Goal: Ask a question

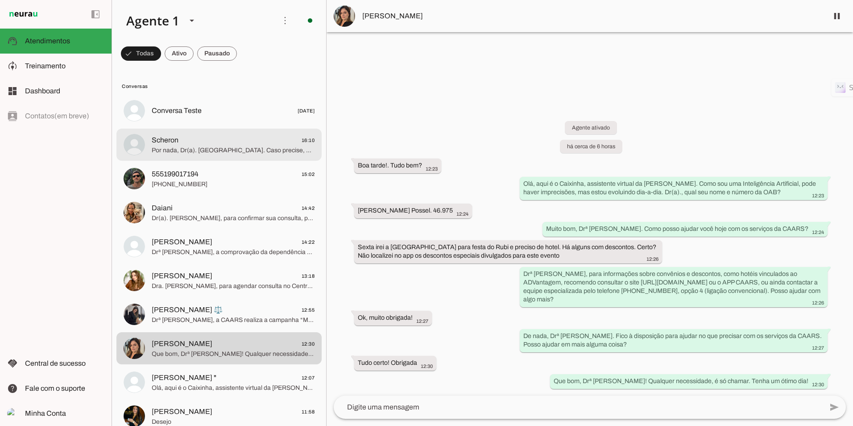
click at [205, 150] on span "Por nada, Dr(a). [GEOGRAPHIC_DATA]. Caso precise, estou à disposição. Posso aju…" at bounding box center [233, 150] width 163 height 9
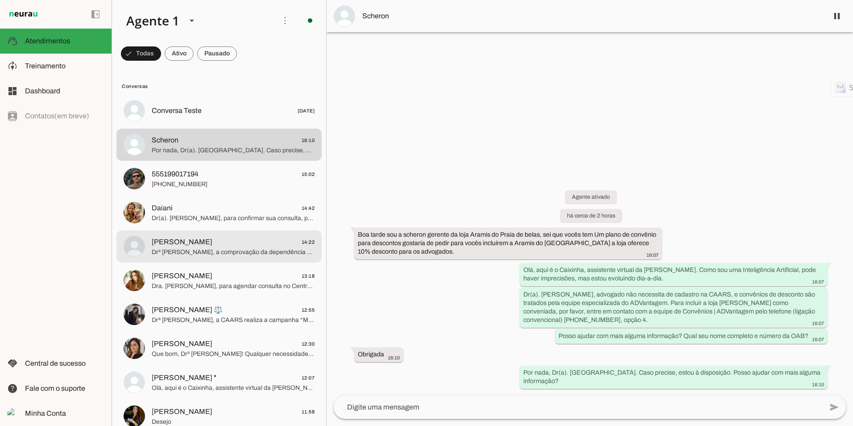
click at [222, 243] on span "[PERSON_NAME] 14:22" at bounding box center [233, 241] width 163 height 11
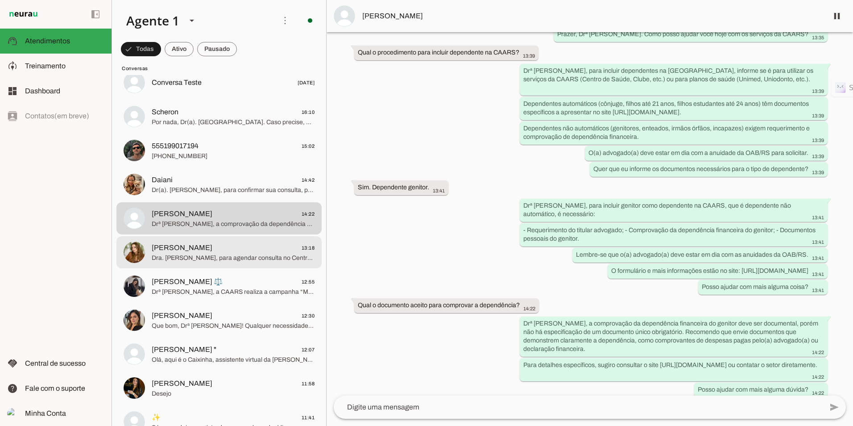
scroll to position [134, 0]
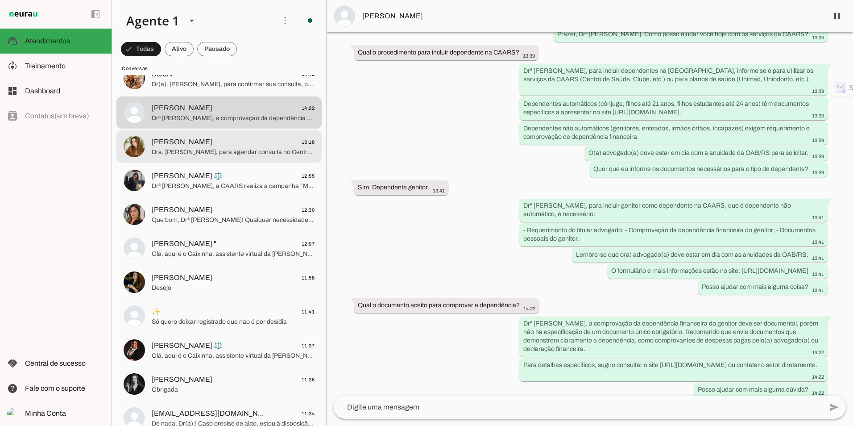
click at [199, 145] on span "[PERSON_NAME] 13:18" at bounding box center [233, 142] width 163 height 11
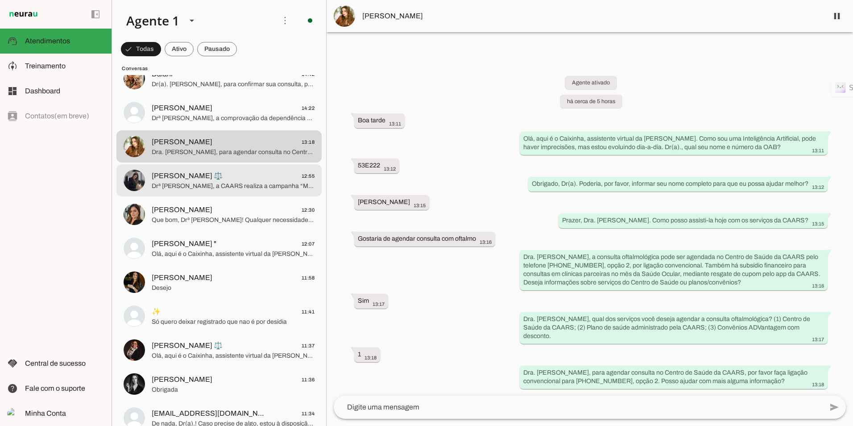
click at [190, 186] on span "Drª [PERSON_NAME], a CAARS realiza a campanha “Mês da Saúde Ocular” para facili…" at bounding box center [233, 186] width 163 height 9
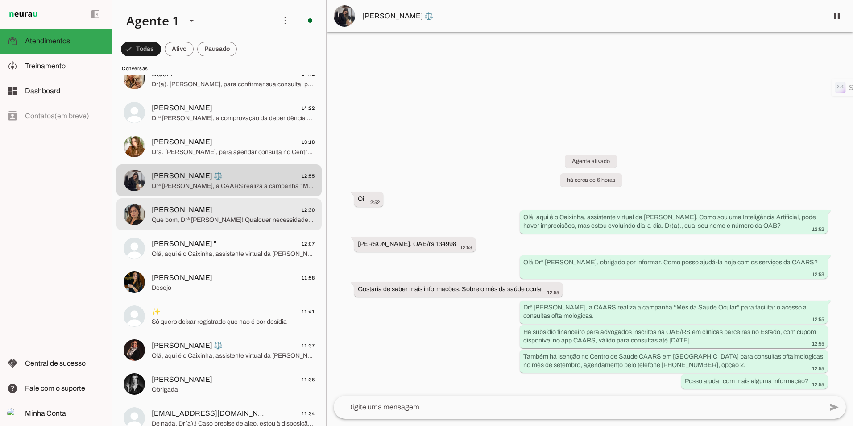
click at [237, 213] on span "[PERSON_NAME] 12:30" at bounding box center [233, 209] width 163 height 11
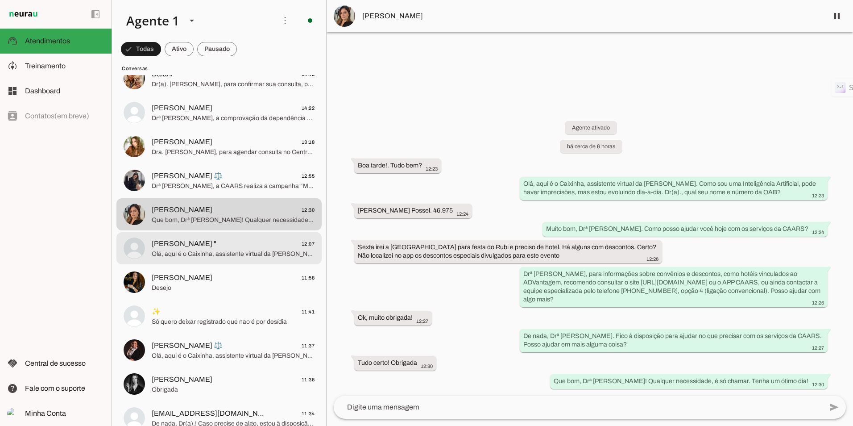
click at [218, 252] on span "Olá, aqui é o Caixinha, assistente virtual da [PERSON_NAME]. Como sou uma Intel…" at bounding box center [233, 253] width 163 height 9
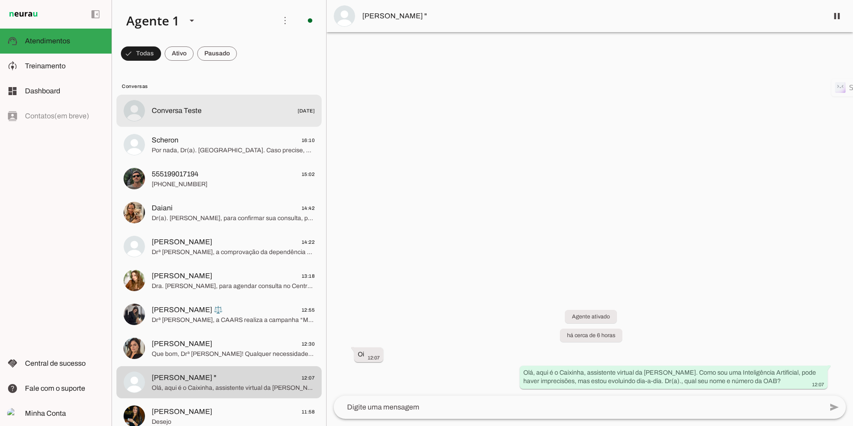
click at [190, 113] on span "Conversa Teste" at bounding box center [177, 110] width 50 height 11
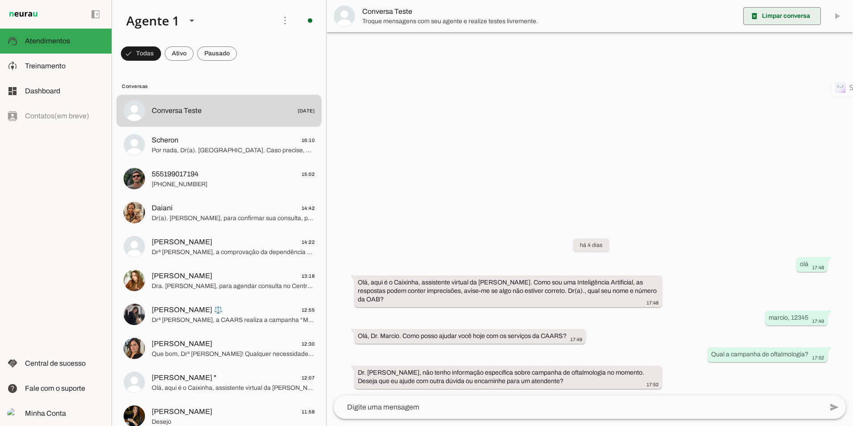
click at [764, 16] on span at bounding box center [782, 15] width 78 height 21
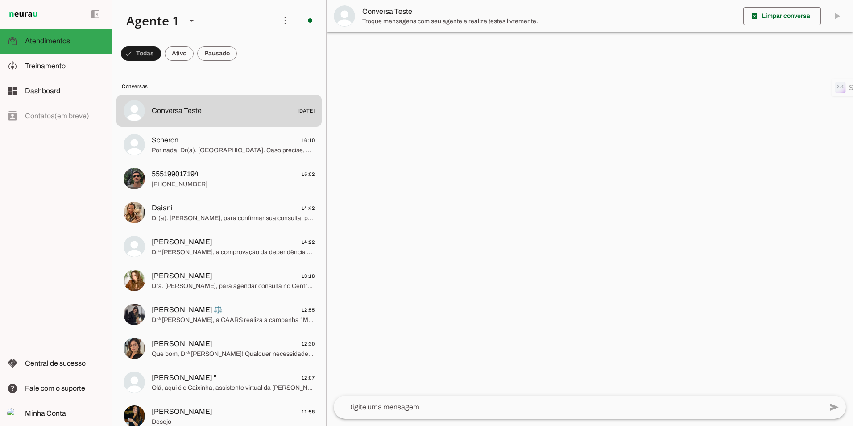
click at [422, 408] on textarea at bounding box center [578, 406] width 489 height 11
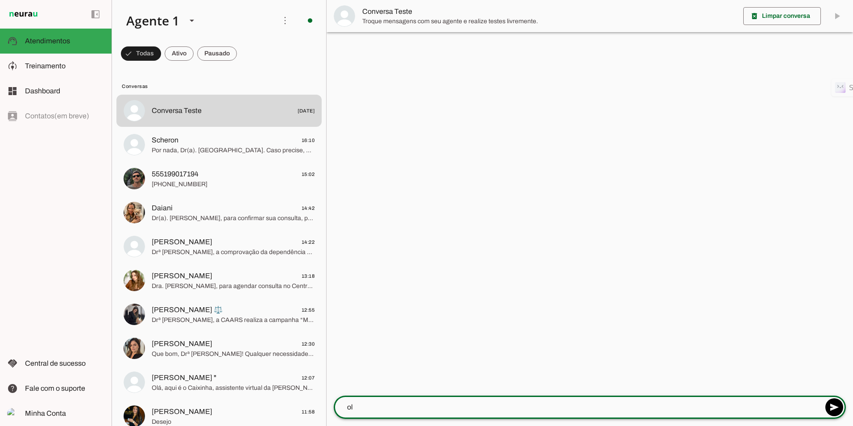
type textarea "olá"
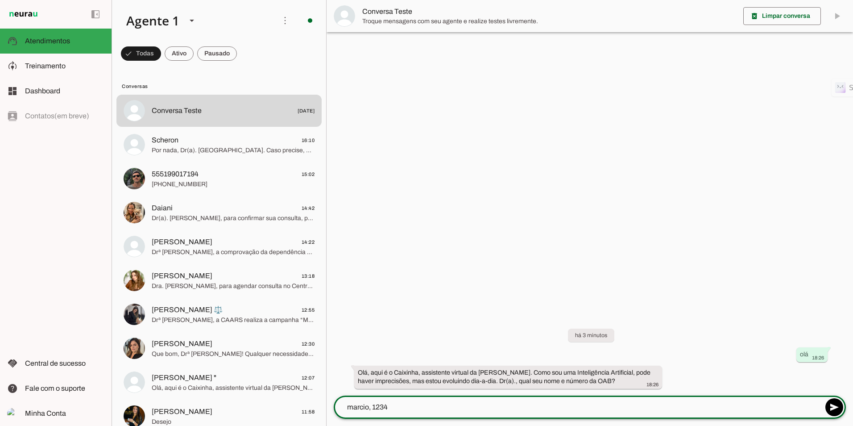
type textarea "marcio, 12345"
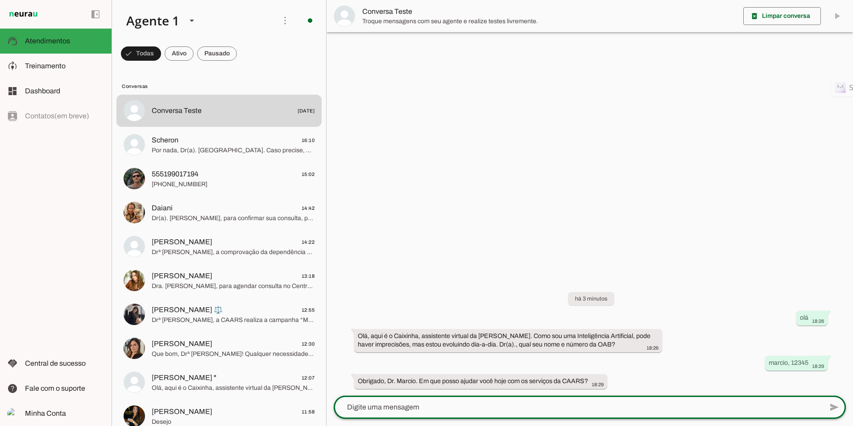
click at [465, 413] on div at bounding box center [578, 406] width 489 height 23
click at [466, 412] on textarea at bounding box center [578, 406] width 489 height 11
type textarea "Vou na Festa do Rubi e quero saber quais hoteis estão convêniados"
